Goal: Task Accomplishment & Management: Manage account settings

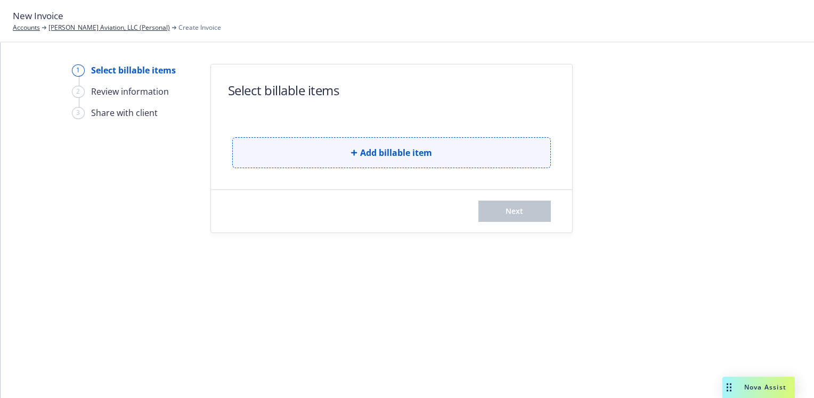
click at [409, 150] on span "Add billable item" at bounding box center [396, 152] width 72 height 13
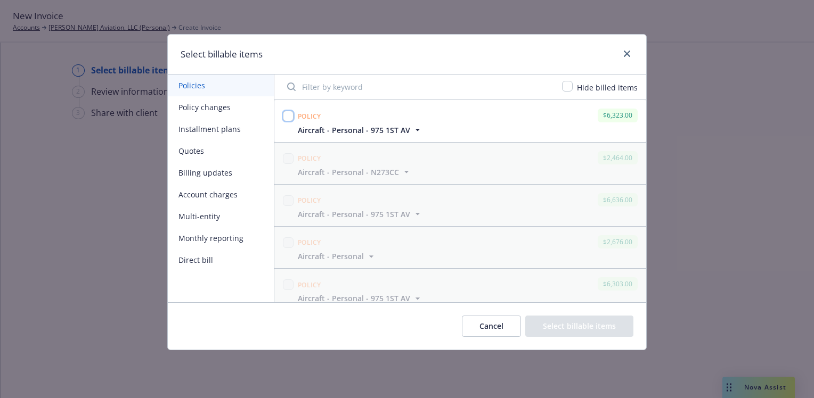
click at [289, 116] on input "checkbox" at bounding box center [288, 116] width 11 height 11
checkbox input "true"
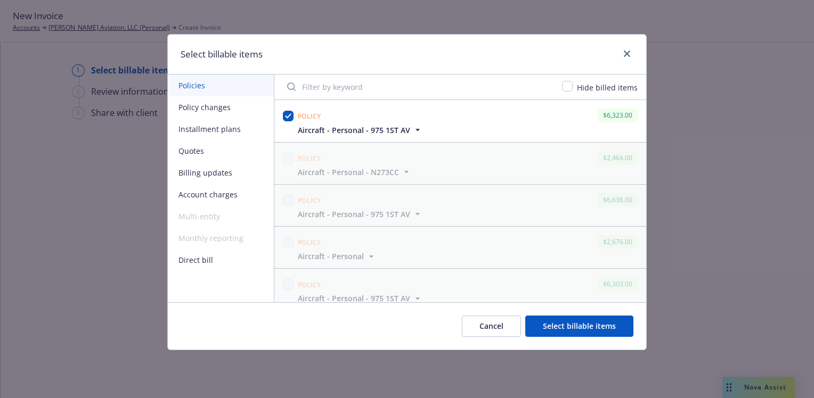
click at [601, 323] on button "Select billable items" at bounding box center [579, 326] width 108 height 21
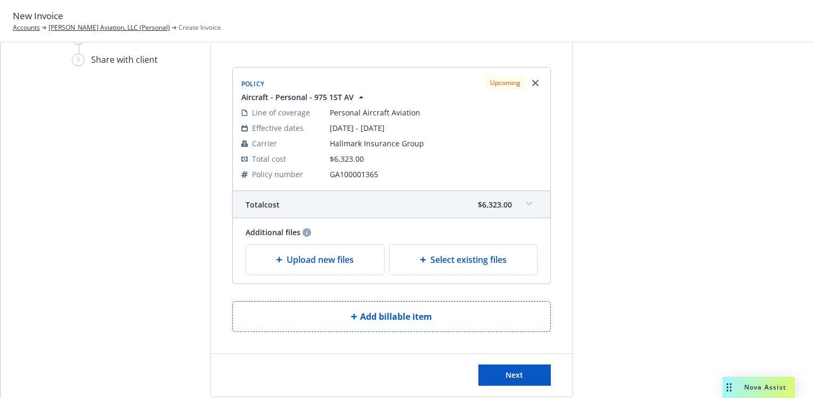
scroll to position [72, 0]
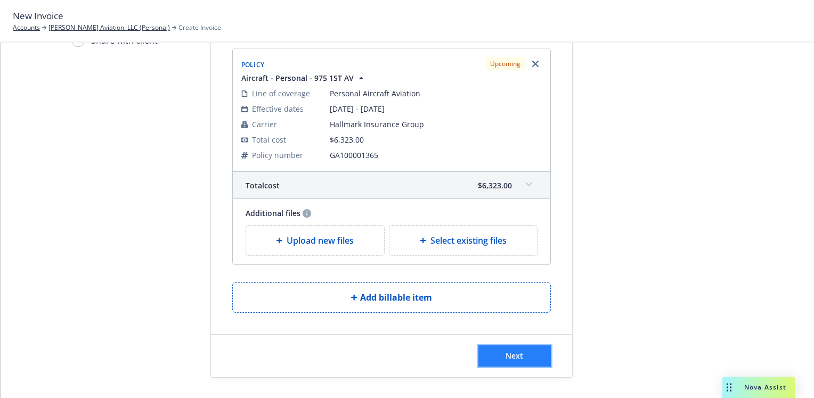
click at [510, 353] on span "Next" at bounding box center [515, 356] width 18 height 10
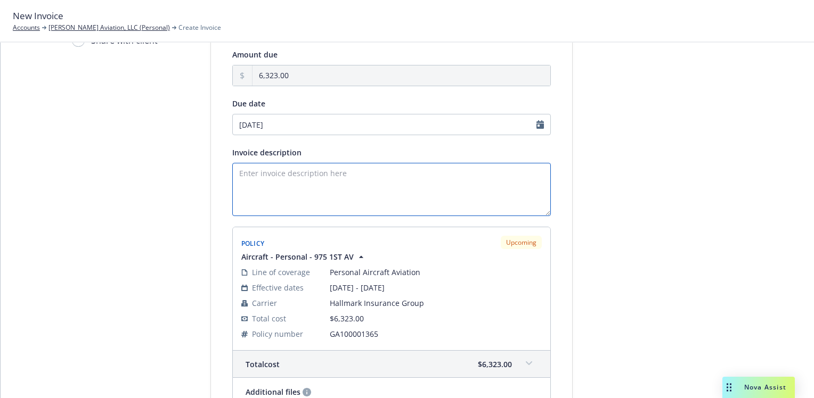
click at [252, 172] on textarea "Invoice description" at bounding box center [391, 189] width 319 height 53
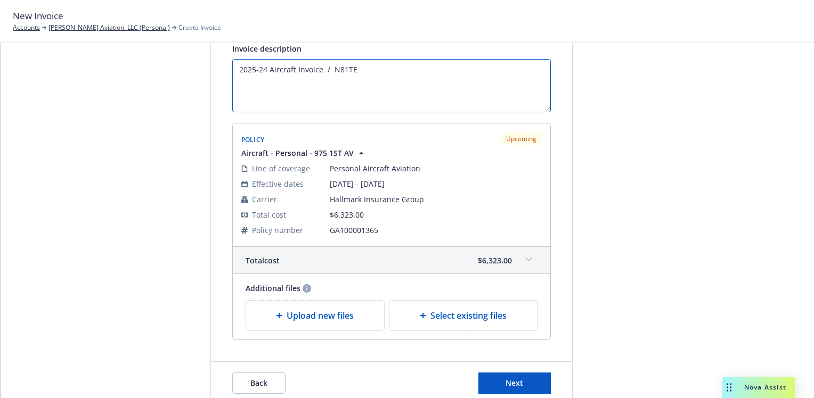
scroll to position [179, 0]
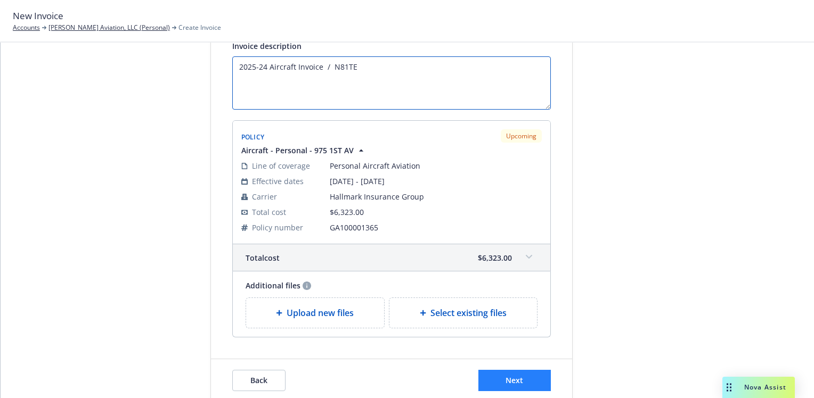
type textarea "2025-24 Aircraft Invoice / N81TE"
click at [526, 376] on button "Next" at bounding box center [514, 380] width 72 height 21
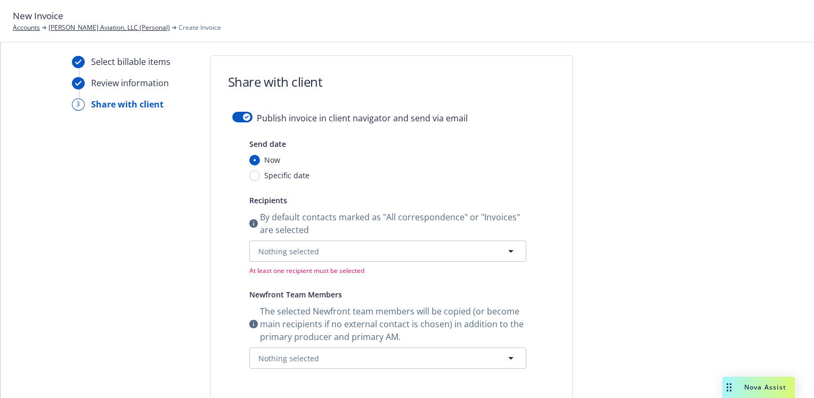
scroll to position [0, 0]
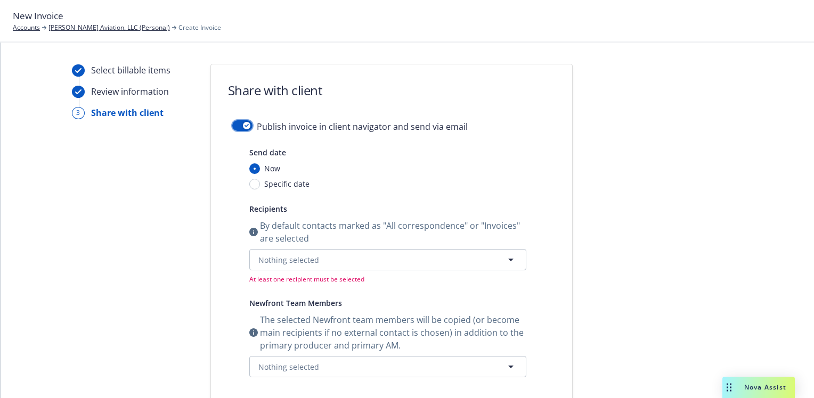
click at [233, 123] on button "button" at bounding box center [242, 125] width 20 height 11
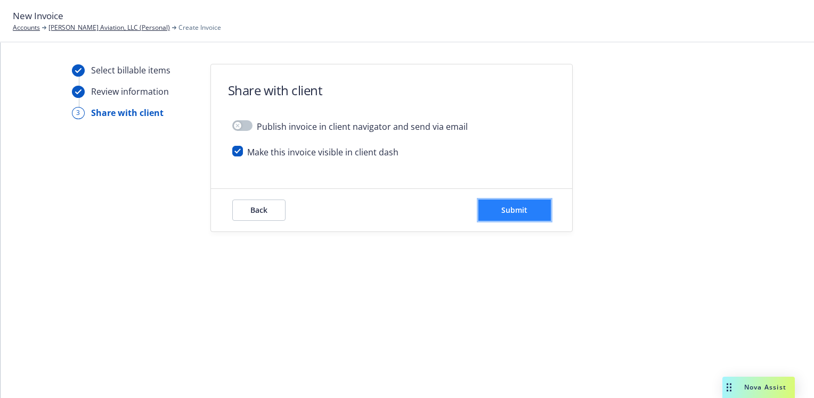
click at [523, 206] on span "Submit" at bounding box center [514, 210] width 26 height 10
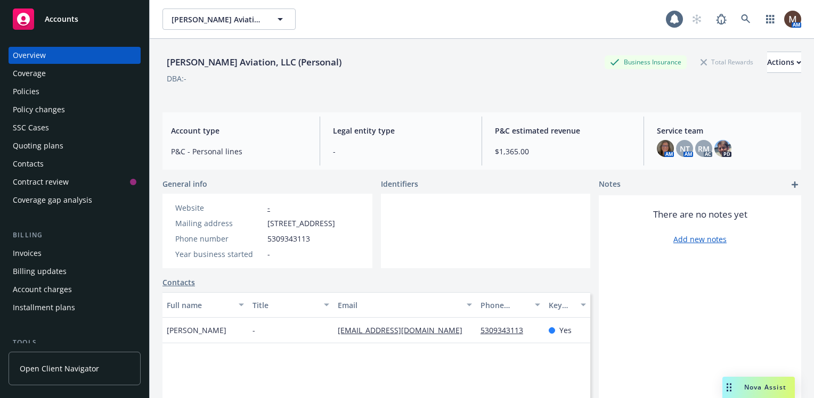
click at [29, 88] on div "Policies" at bounding box center [26, 91] width 27 height 17
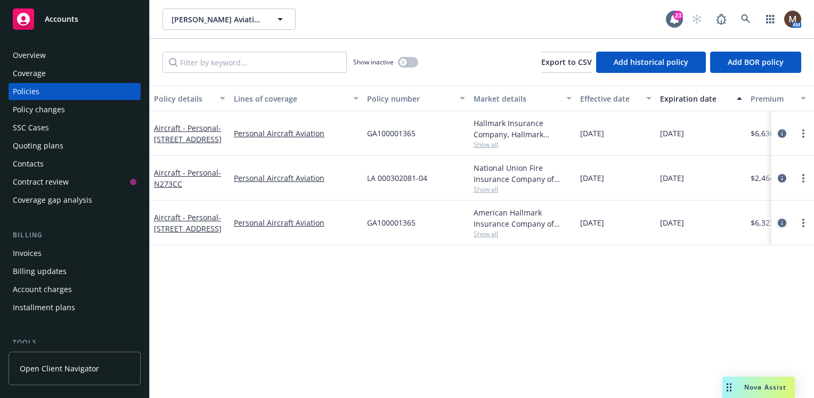
click at [780, 221] on icon "circleInformation" at bounding box center [782, 223] width 9 height 9
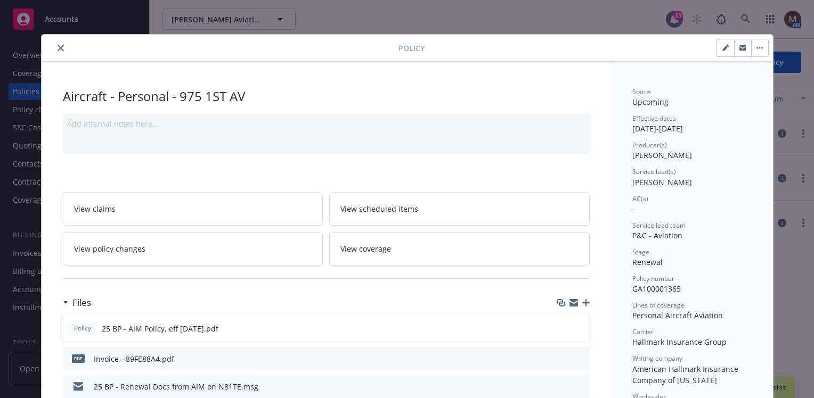
click at [582, 300] on icon "button" at bounding box center [585, 302] width 7 height 7
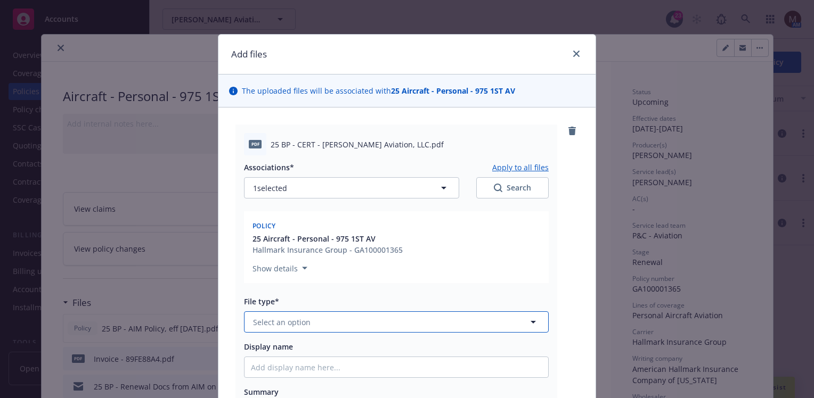
click at [531, 321] on icon "button" at bounding box center [533, 322] width 5 height 3
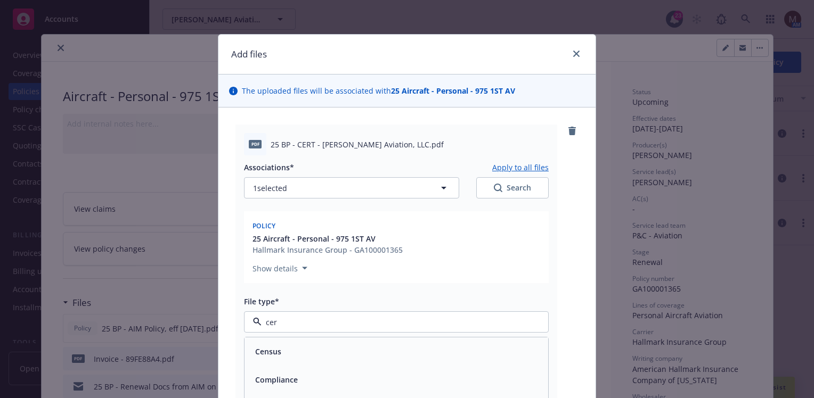
type input "cert"
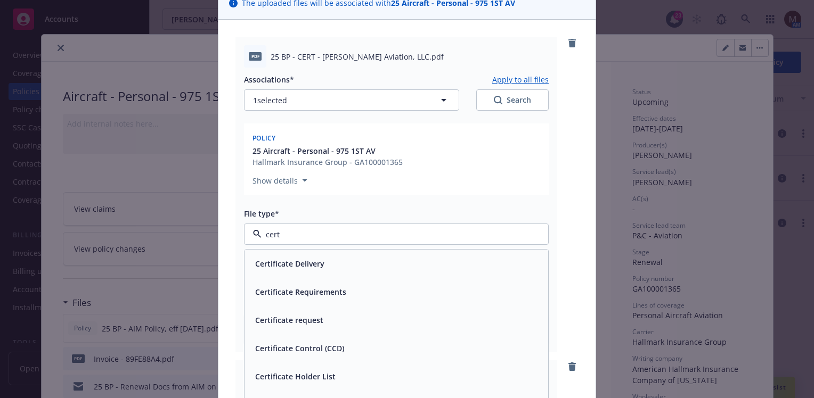
scroll to position [107, 0]
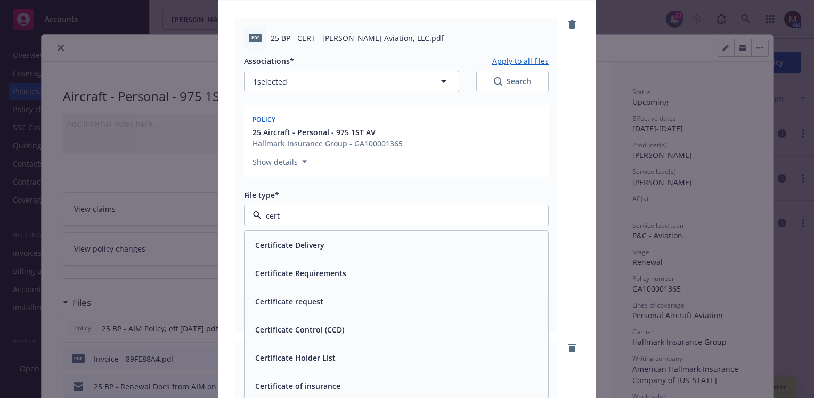
click at [337, 382] on div "Certificate of insurance" at bounding box center [396, 386] width 291 height 15
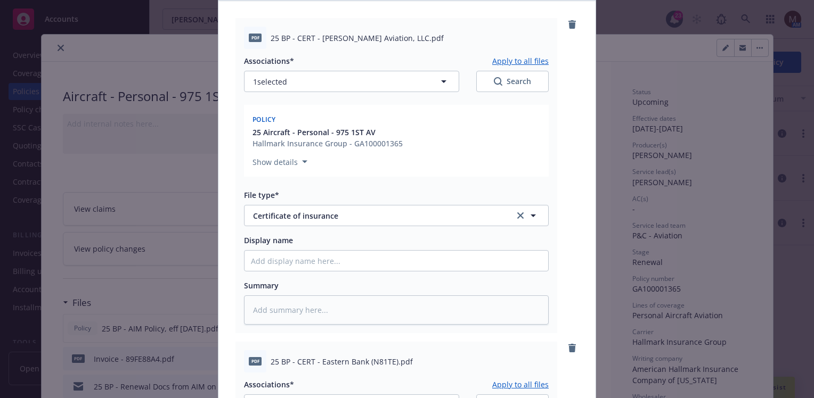
drag, startPoint x: 422, startPoint y: 47, endPoint x: 260, endPoint y: 47, distance: 162.5
click at [260, 47] on div "pdf 25 BP - CERT - Reginald Michaud Aviation, LLC.pdf" at bounding box center [396, 38] width 305 height 22
copy div "25 BP - CERT - Reginald Michaud Aviation, LLC.pdf"
click at [266, 264] on input "Display name" at bounding box center [396, 261] width 304 height 20
paste input "25 BP - CERT - Reginald Michaud Aviation, LLC.pdf"
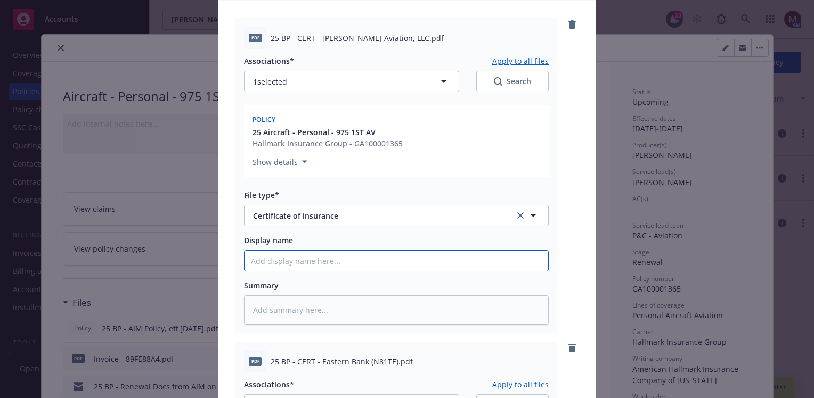
type textarea "x"
type input "25 BP - CERT - Reginald Michaud Aviation, LLC.pdf"
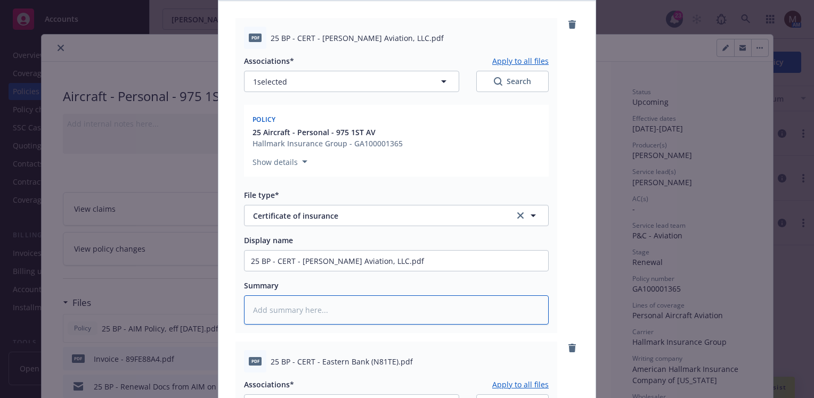
click at [276, 308] on textarea at bounding box center [396, 310] width 305 height 29
paste textarea "25 BP - CERT - Reginald Michaud Aviation, LLC.pdf"
type textarea "x"
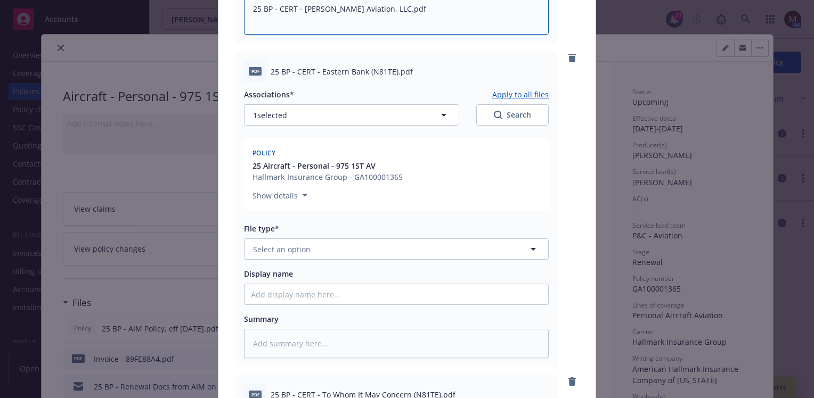
scroll to position [426, 0]
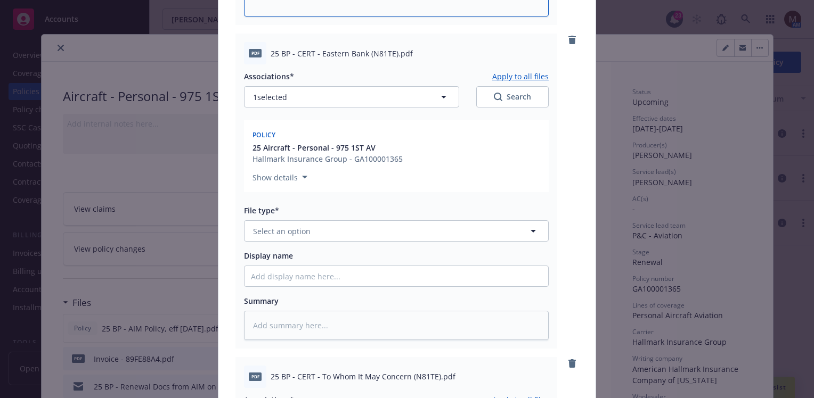
type textarea "25 BP - CERT - Reginald Michaud Aviation, LLC.pdf"
click at [530, 229] on icon "button" at bounding box center [533, 231] width 13 height 13
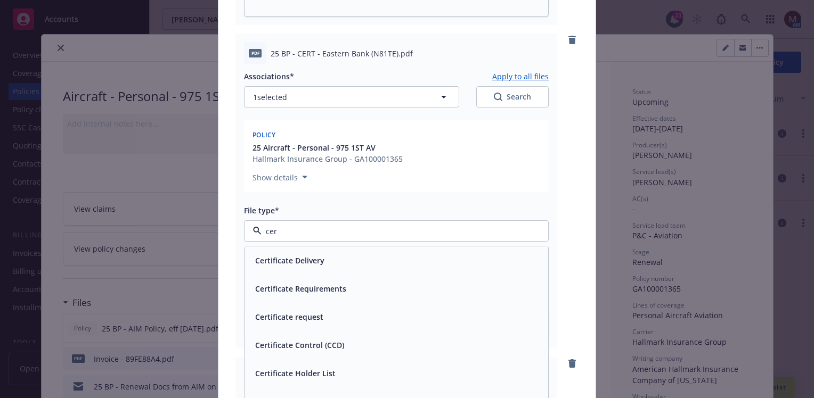
type input "cert"
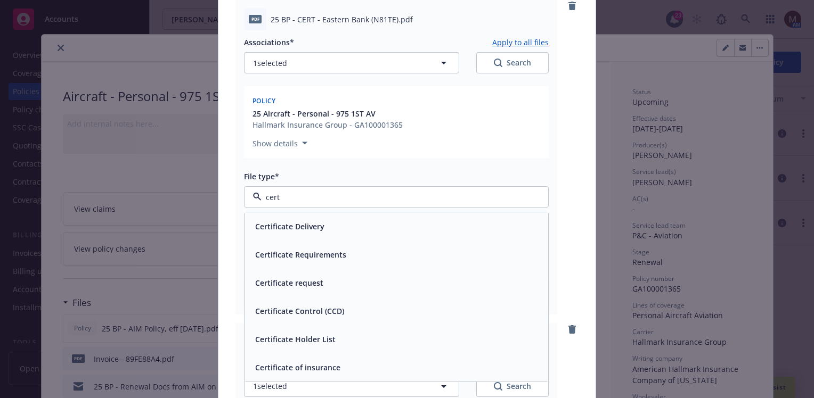
scroll to position [479, 0]
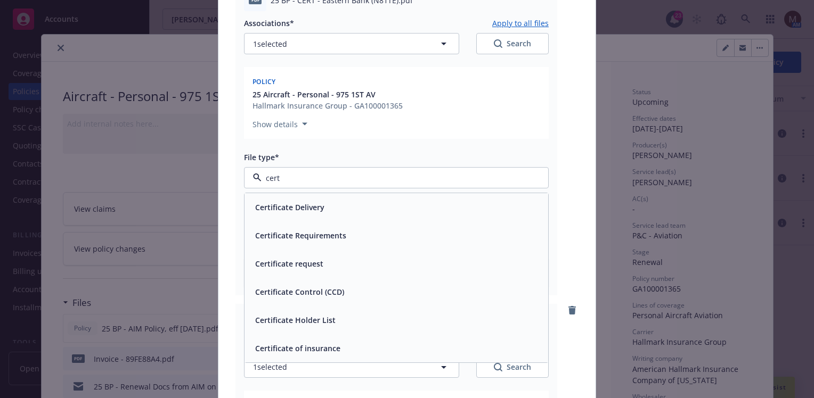
click at [316, 348] on span "Certificate of insurance" at bounding box center [297, 348] width 85 height 11
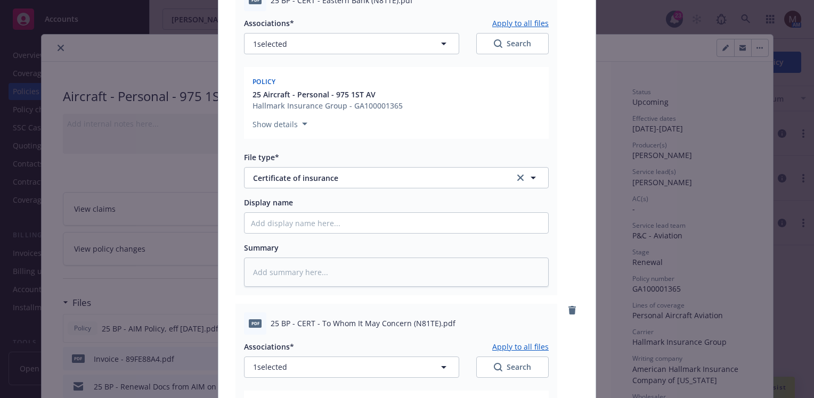
scroll to position [426, 0]
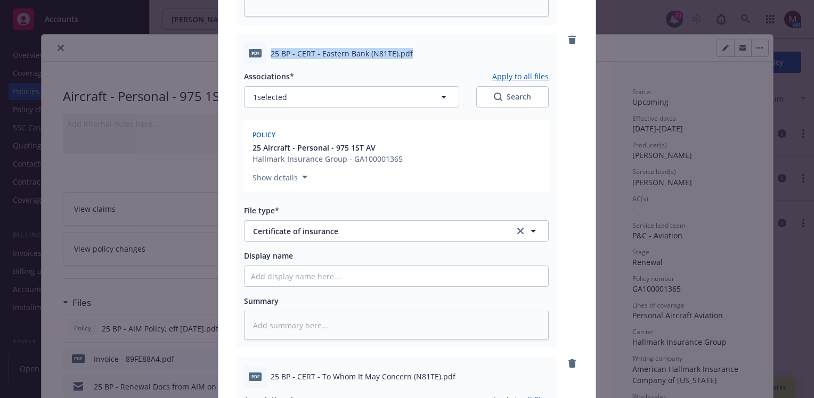
drag, startPoint x: 411, startPoint y: 52, endPoint x: 257, endPoint y: 53, distance: 153.4
click at [257, 53] on div "pdf 25 BP - CERT - Eastern Bank (N81TE).pdf" at bounding box center [396, 53] width 305 height 22
copy div "25 BP - CERT - Eastern Bank (N81TE).pdf"
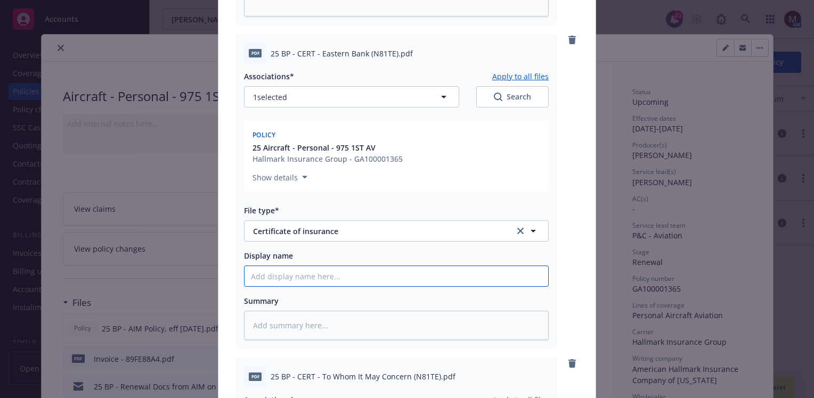
click at [256, 272] on input "Display name" at bounding box center [396, 276] width 304 height 20
paste input "25 BP - CERT - Eastern Bank (N81TE).pdf"
type textarea "x"
type input "25 BP - CERT - Eastern Bank (N81TE).pdf"
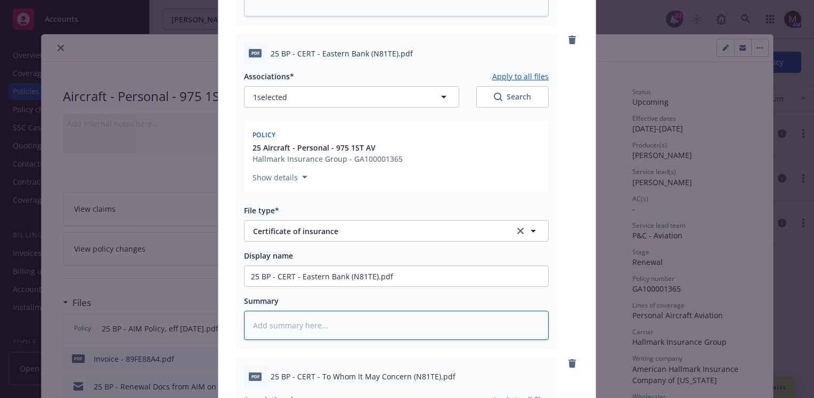
click at [271, 316] on textarea at bounding box center [396, 325] width 305 height 29
paste textarea "25 BP - CERT - Eastern Bank (N81TE).pdf"
type textarea "x"
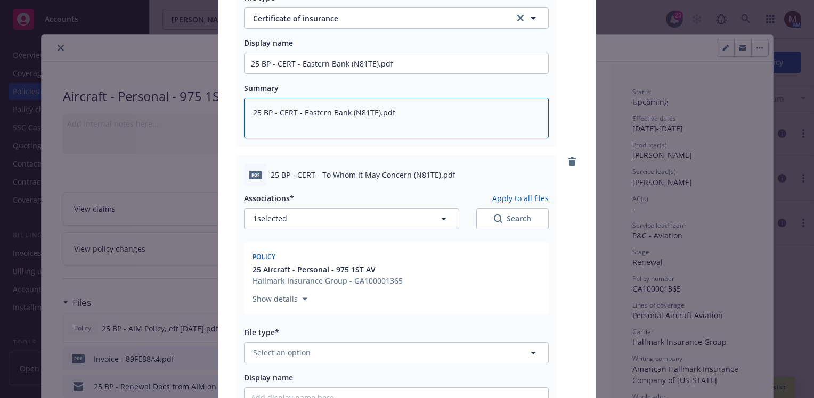
scroll to position [692, 0]
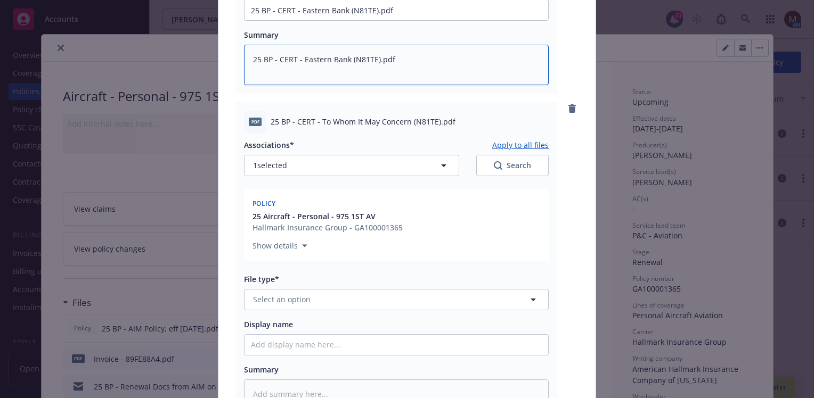
type textarea "25 BP - CERT - Eastern Bank (N81TE).pdf"
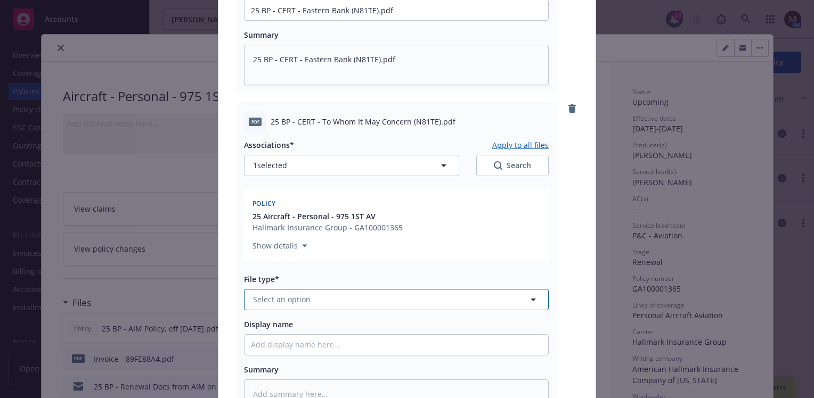
click at [527, 298] on icon "button" at bounding box center [533, 300] width 13 height 13
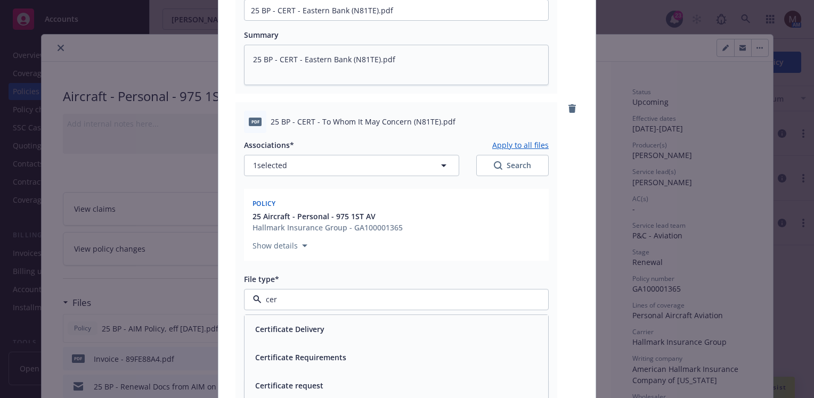
type input "cert"
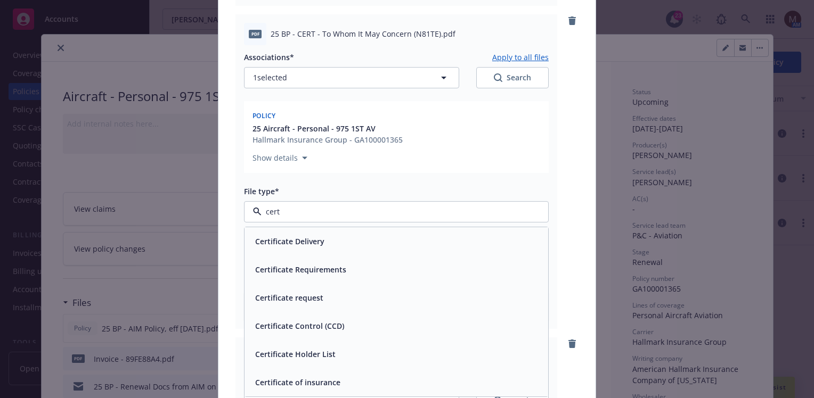
scroll to position [799, 0]
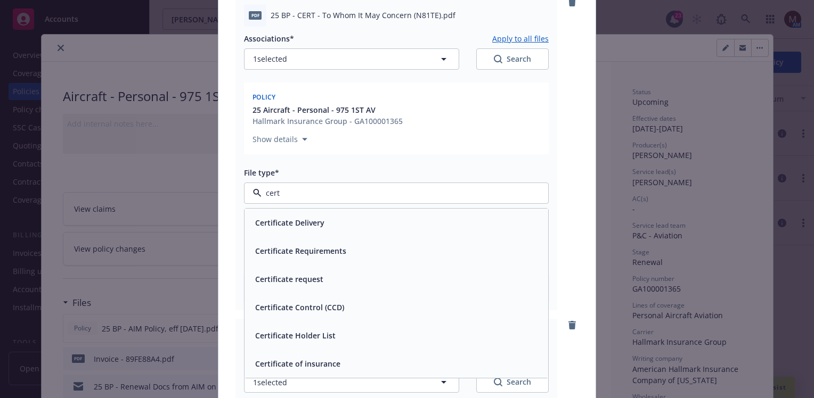
click at [360, 364] on div "Certificate of insurance" at bounding box center [396, 363] width 291 height 15
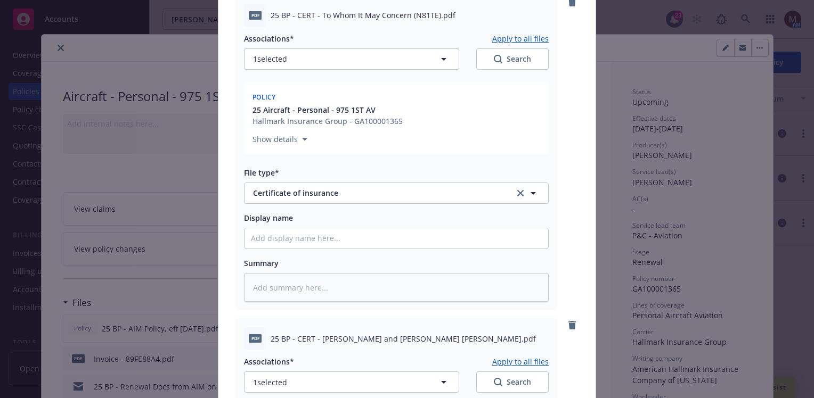
scroll to position [746, 0]
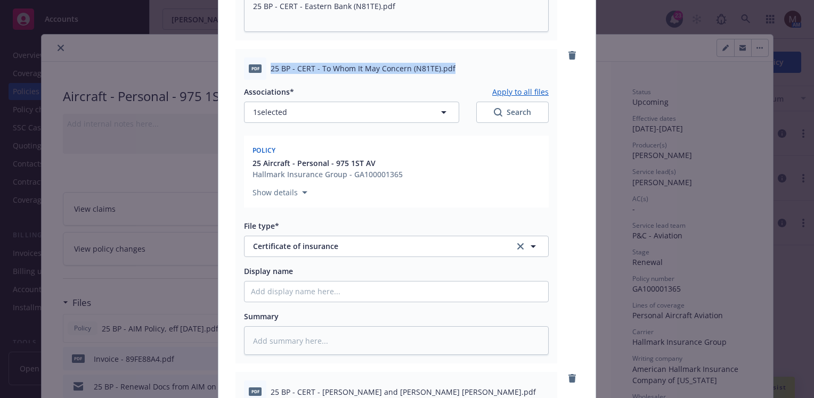
drag, startPoint x: 455, startPoint y: 69, endPoint x: 261, endPoint y: 77, distance: 194.6
click at [261, 77] on div "pdf 25 BP - CERT - To Whom It May Concern (N81TE).pdf" at bounding box center [396, 69] width 305 height 22
copy div "25 BP - CERT - To Whom It May Concern (N81TE).pdf"
click at [263, 292] on input "Display name" at bounding box center [396, 292] width 304 height 20
paste input "25 BP - CERT - To Whom It May Concern (N81TE).pdf"
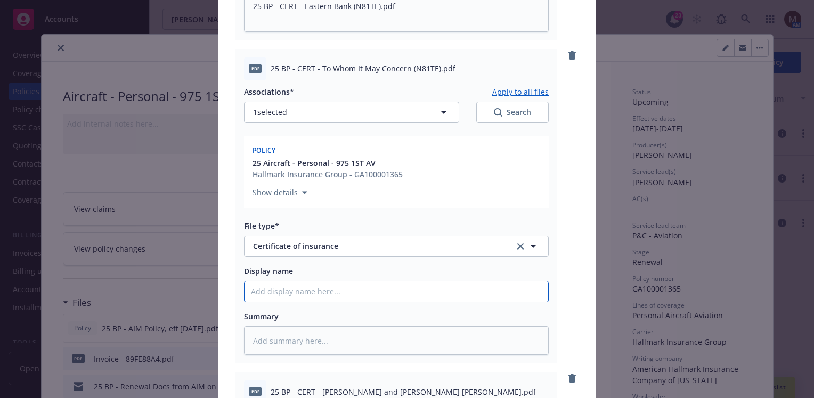
type textarea "x"
type input "25 BP - CERT - To Whom It May Concern (N81TE).pdf"
click at [257, 345] on textarea at bounding box center [396, 341] width 305 height 29
paste textarea "25 BP - CERT - To Whom It May Concern (N81TE).pdf"
type textarea "x"
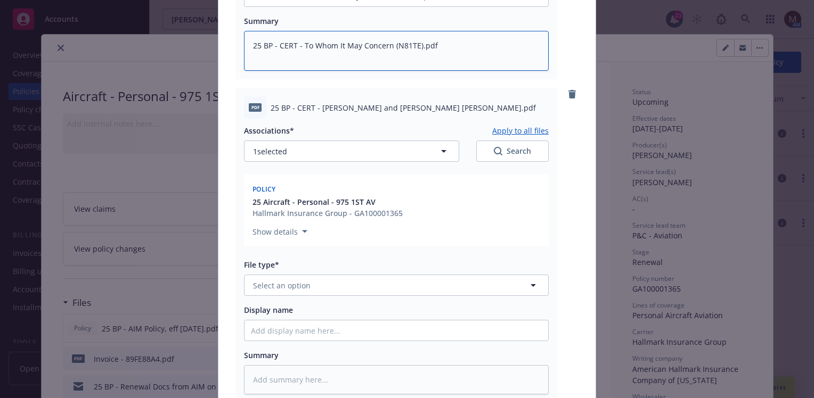
scroll to position [1065, 0]
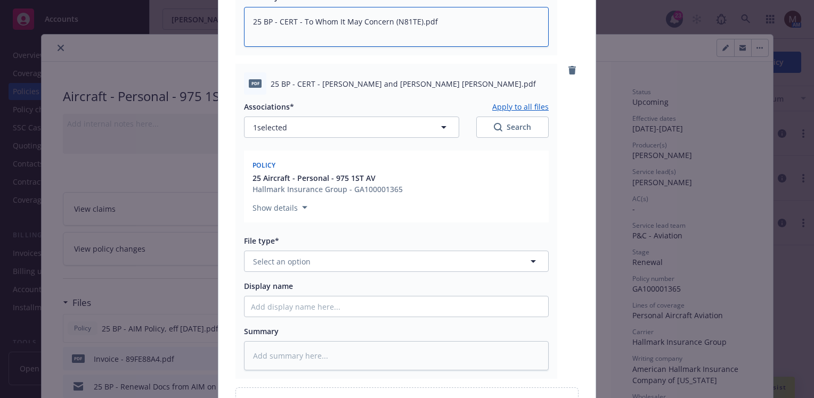
type textarea "25 BP - CERT - To Whom It May Concern (N81TE).pdf"
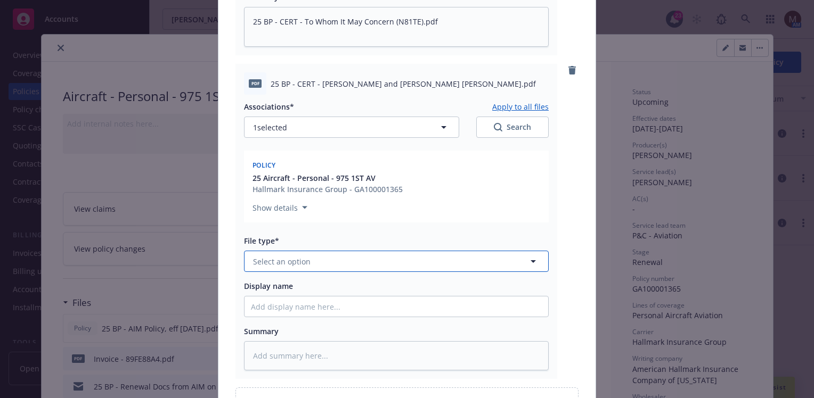
click at [529, 259] on icon "button" at bounding box center [533, 261] width 13 height 13
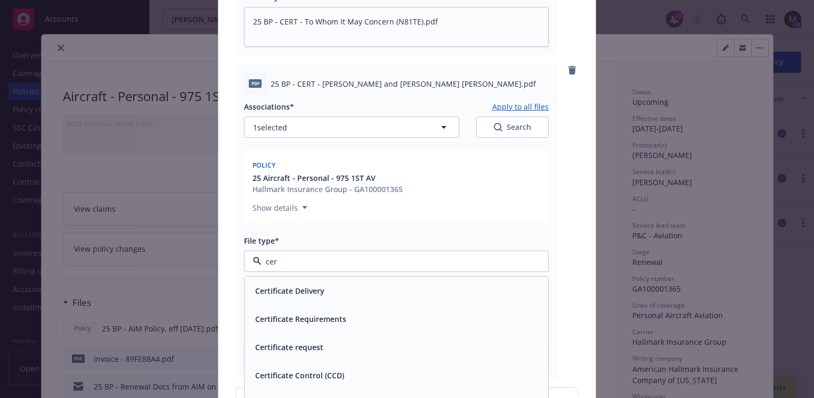
type input "cert"
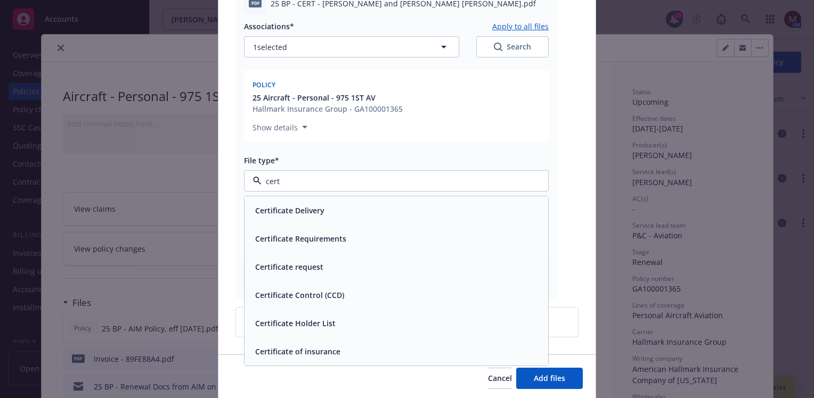
scroll to position [1172, 0]
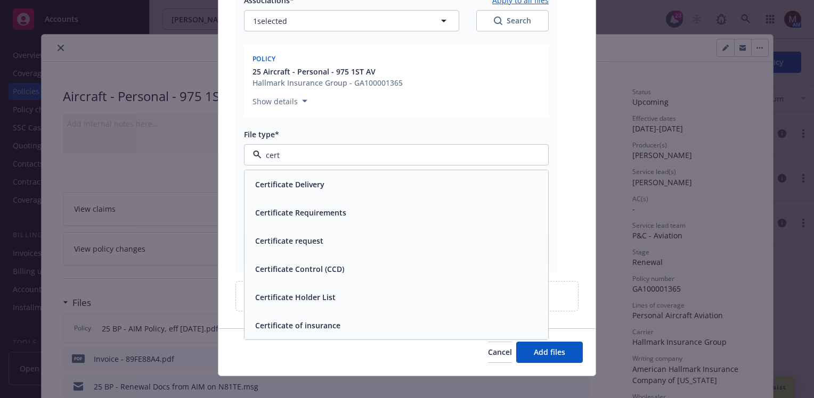
click at [347, 326] on div "Certificate of insurance" at bounding box center [396, 325] width 291 height 15
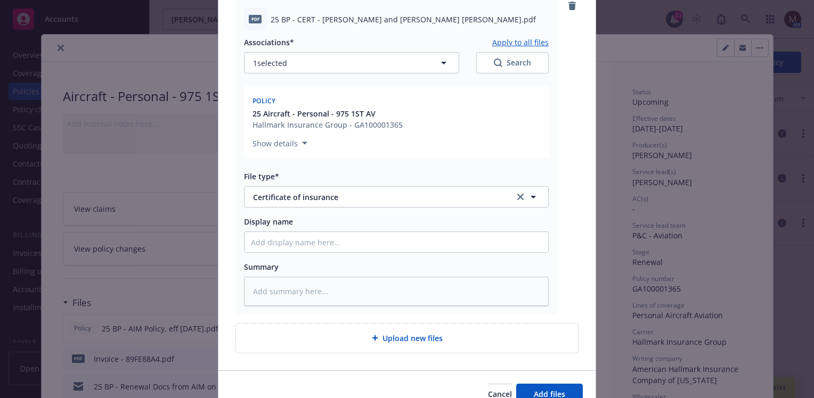
scroll to position [1119, 0]
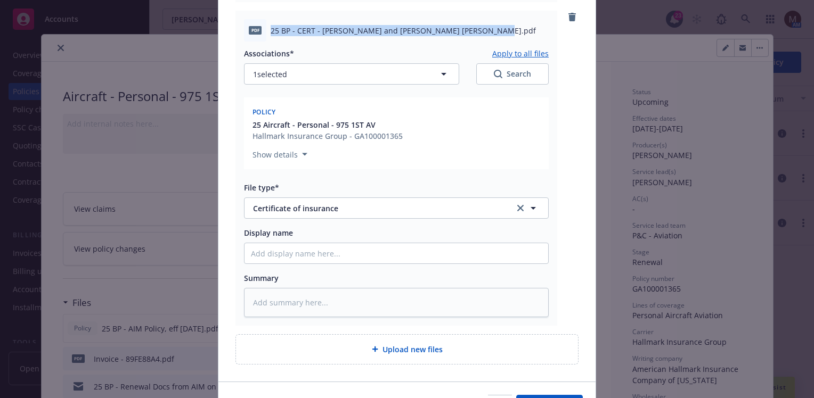
drag, startPoint x: 480, startPoint y: 30, endPoint x: 260, endPoint y: 34, distance: 220.6
click at [260, 34] on div "pdf 25 BP - CERT - Nathan M. Michaud and Taylor S. Michaud.pdf" at bounding box center [396, 30] width 305 height 22
copy div "25 BP - CERT - Nathan M. Michaud and Taylor S. Michaud.pdf"
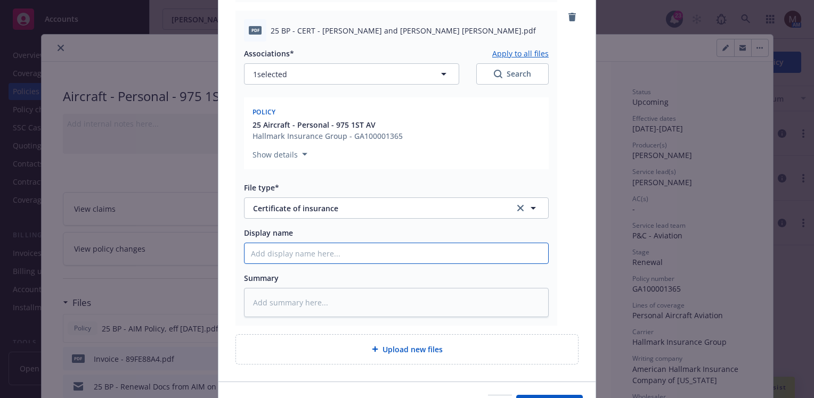
click at [262, 250] on input "Display name" at bounding box center [396, 253] width 304 height 20
paste input "25 BP - CERT - Nathan M. Michaud and Taylor S. Michaud.pdf"
type textarea "x"
type input "25 BP - CERT - Nathan M. Michaud and Taylor S. Michaud.pdf"
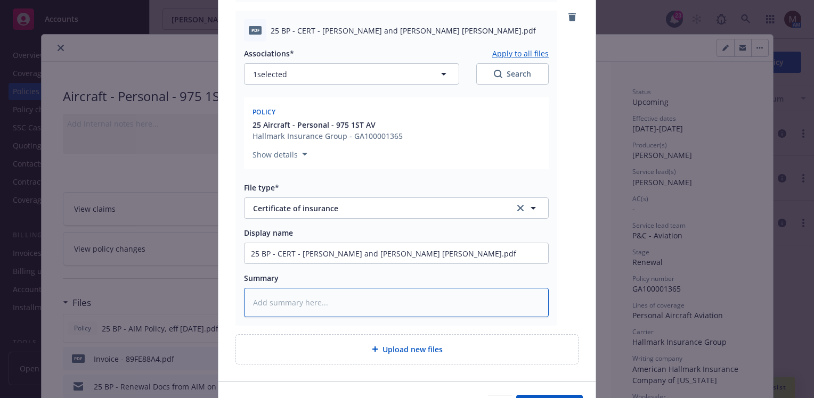
click at [268, 291] on textarea at bounding box center [396, 302] width 305 height 29
paste textarea "25 BP - CERT - Nathan M. Michaud and Taylor S. Michaud.pdf"
type textarea "x"
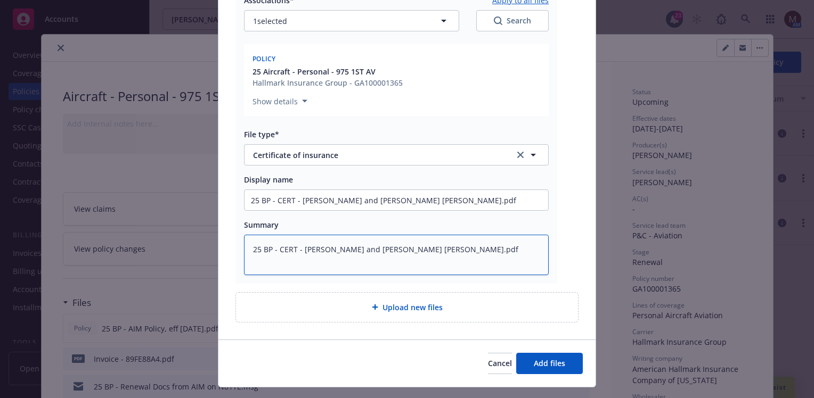
scroll to position [1194, 0]
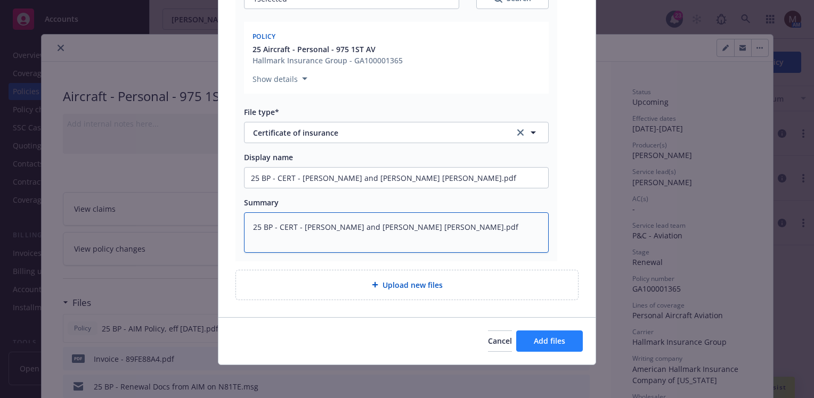
type textarea "25 BP - CERT - Nathan M. Michaud and Taylor S. Michaud.pdf"
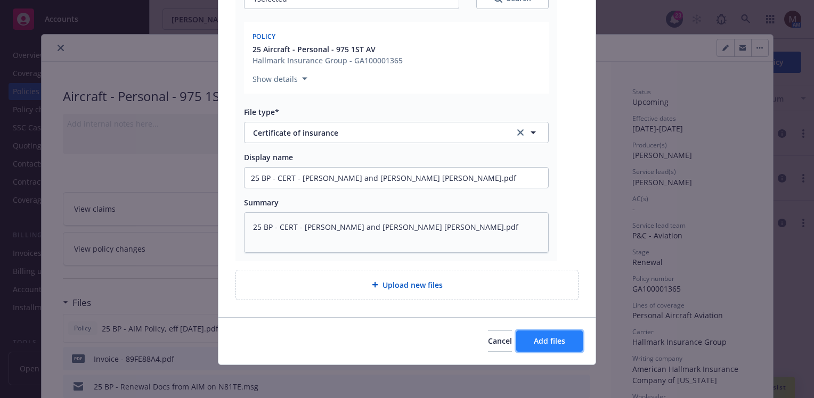
click at [551, 340] on span "Add files" at bounding box center [549, 341] width 31 height 10
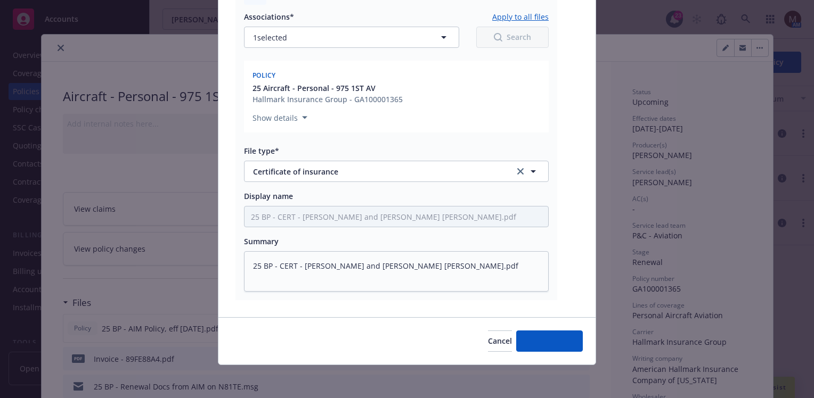
type textarea "x"
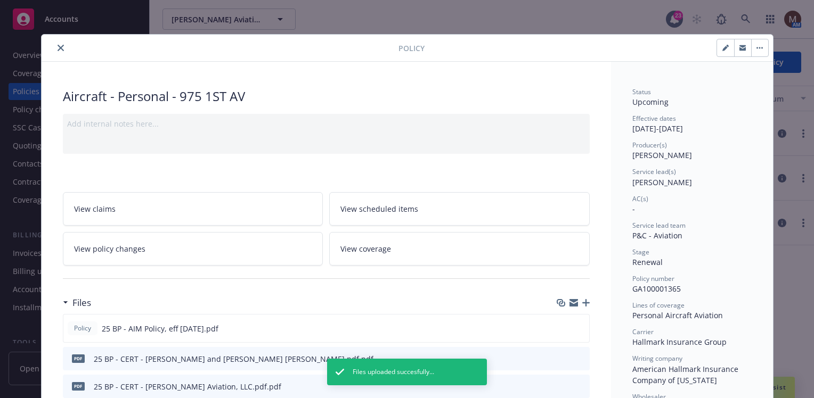
drag, startPoint x: 55, startPoint y: 46, endPoint x: 58, endPoint y: 52, distance: 6.0
click at [58, 46] on icon "close" at bounding box center [61, 48] width 6 height 6
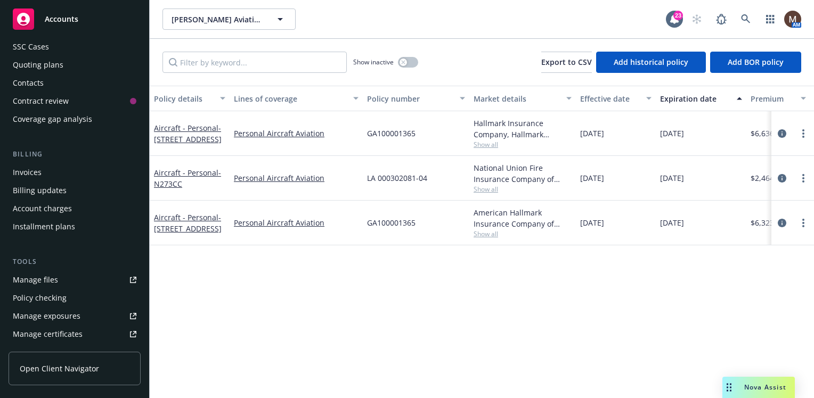
scroll to position [107, 0]
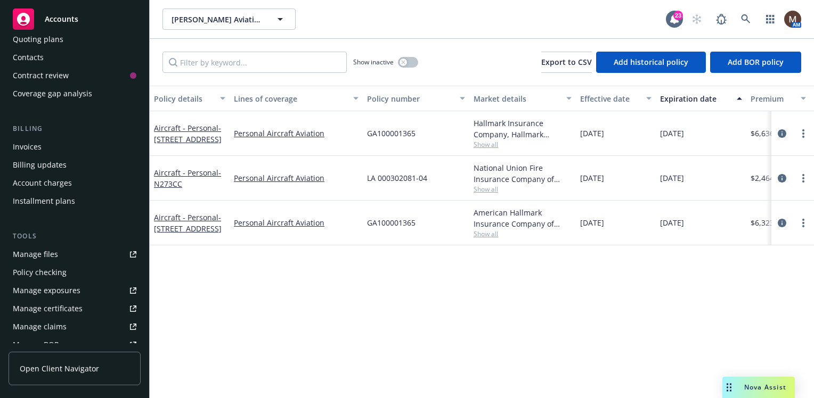
click at [50, 252] on div "Manage files" at bounding box center [35, 254] width 45 height 17
click at [50, 255] on div "Manage files" at bounding box center [35, 254] width 45 height 17
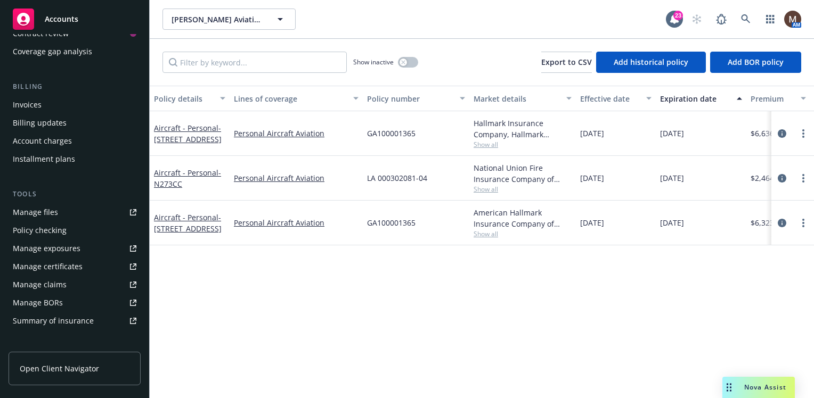
scroll to position [160, 0]
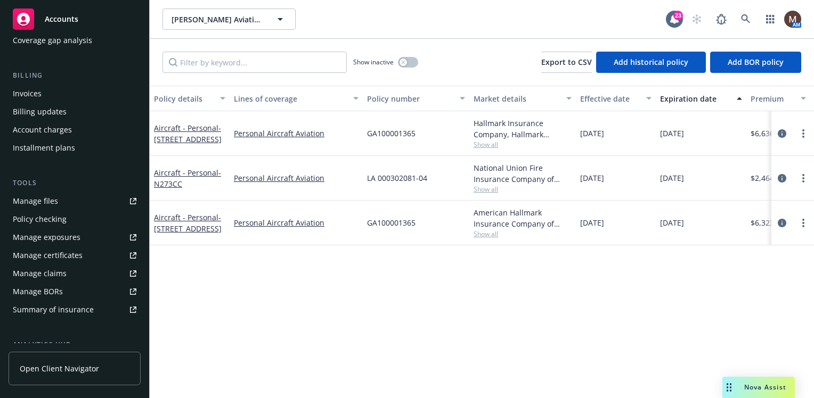
drag, startPoint x: 56, startPoint y: 199, endPoint x: 160, endPoint y: 234, distance: 109.0
click at [56, 199] on link "Manage files" at bounding box center [75, 201] width 132 height 17
